Goal: Task Accomplishment & Management: Manage account settings

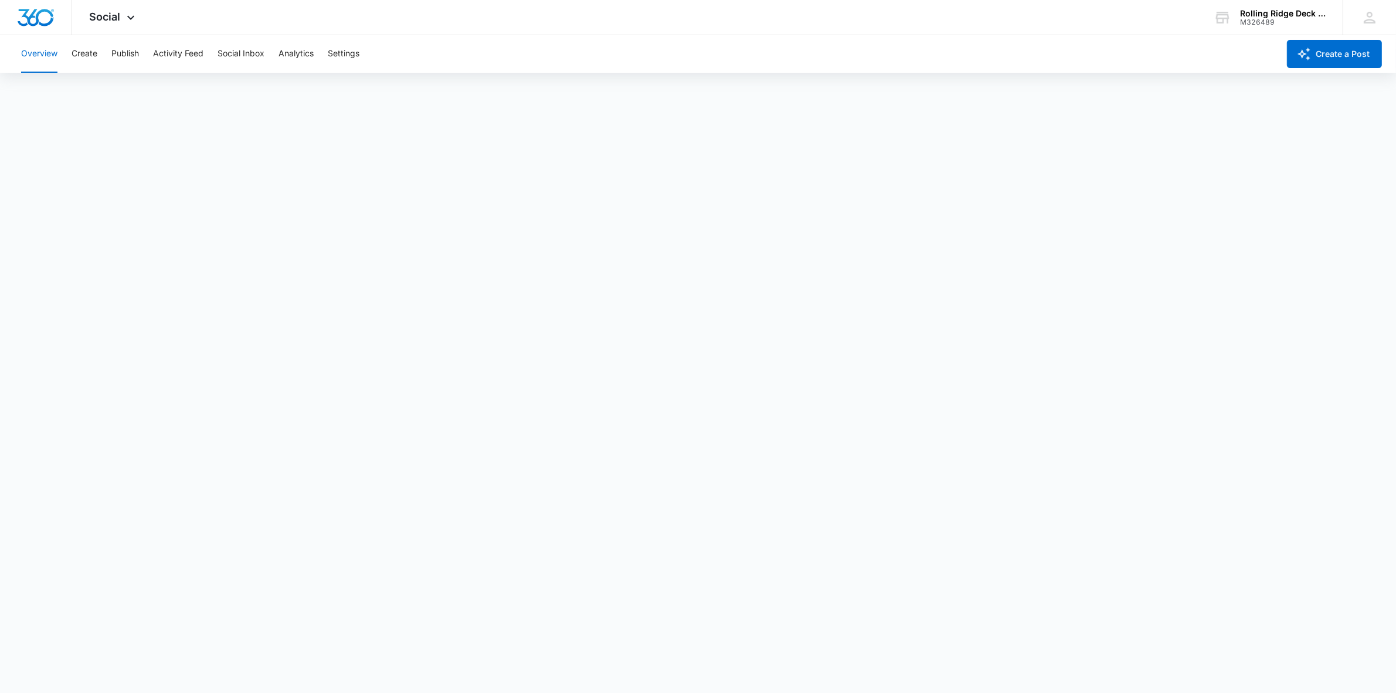
scroll to position [4, 0]
click at [125, 19] on icon at bounding box center [131, 20] width 14 height 14
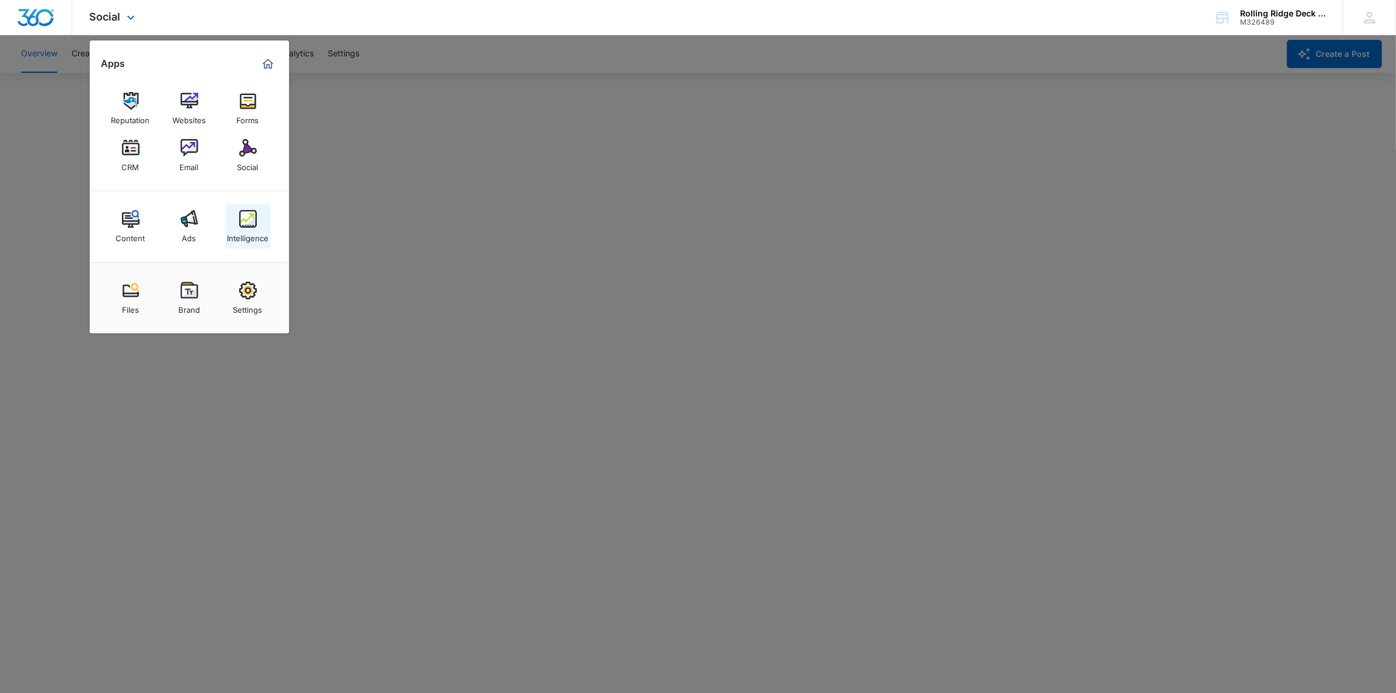
click at [229, 218] on link "Intelligence" at bounding box center [248, 226] width 45 height 45
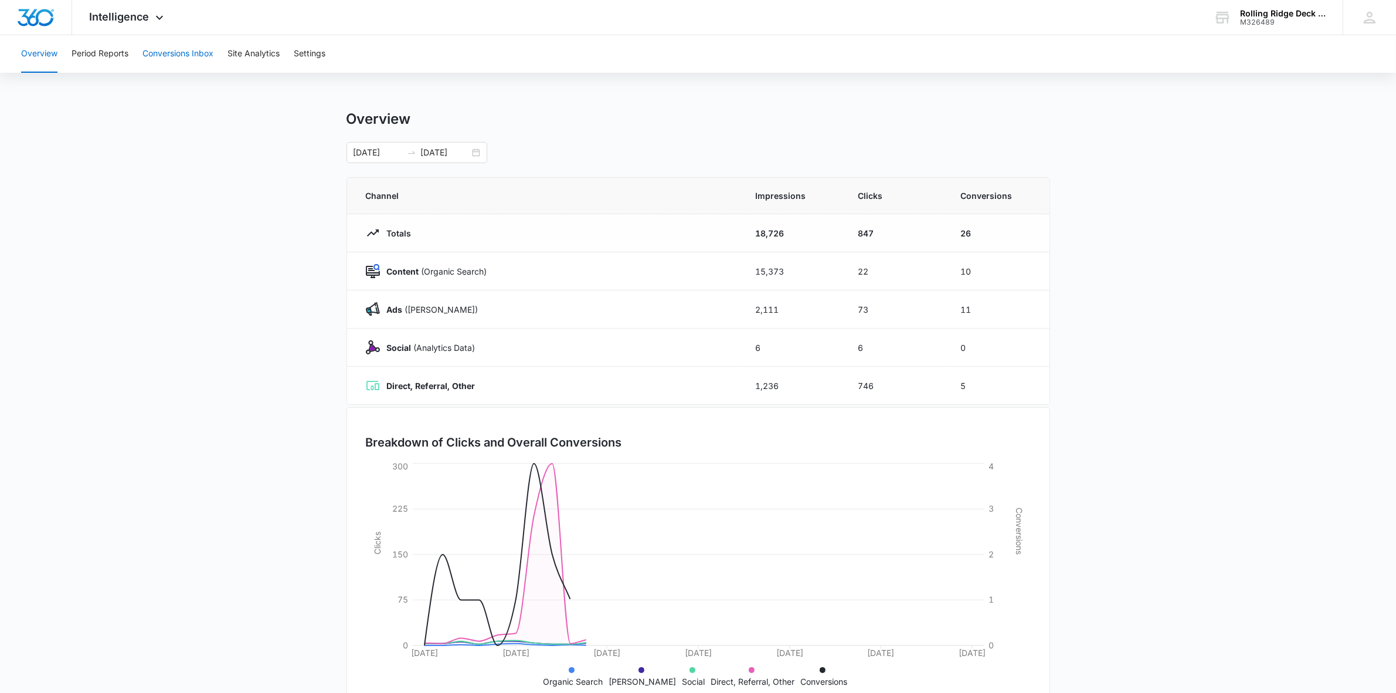
click at [179, 51] on button "Conversions Inbox" at bounding box center [178, 54] width 71 height 38
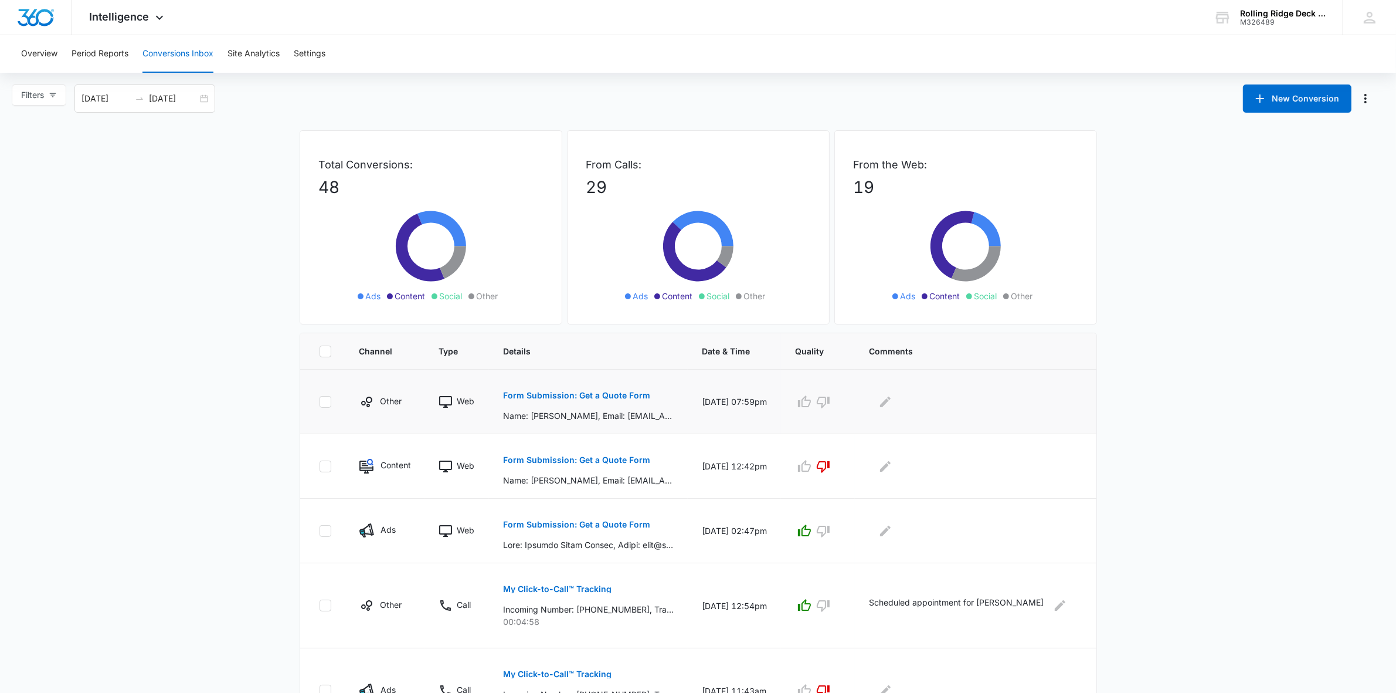
click at [558, 392] on p "Form Submission: Get a Quote Form" at bounding box center [576, 395] width 147 height 8
